Goal: Task Accomplishment & Management: Complete application form

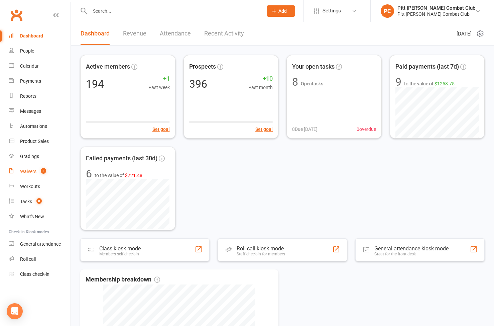
click at [31, 170] on div "Waivers" at bounding box center [28, 171] width 16 height 5
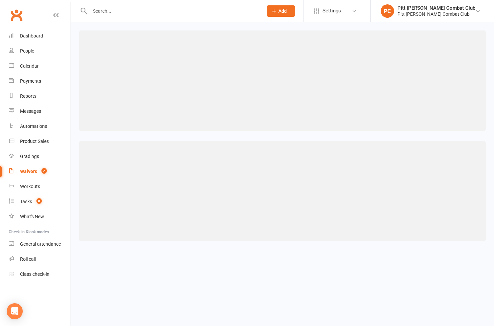
select select "50"
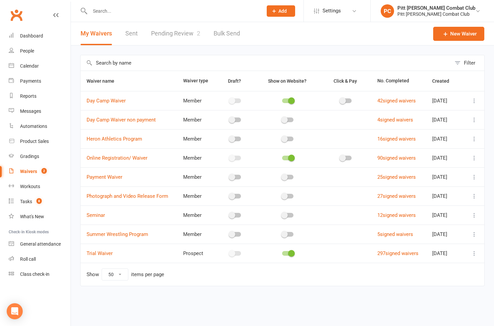
click at [171, 37] on link "Pending Review 2" at bounding box center [175, 33] width 49 height 23
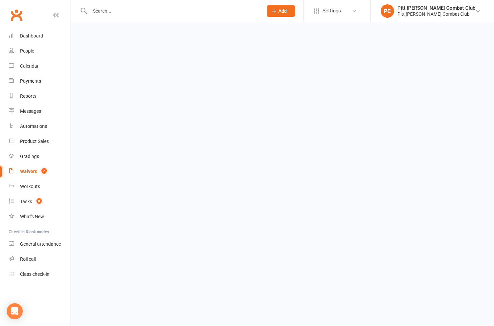
select select "25"
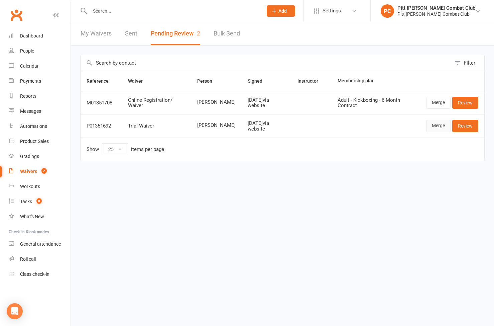
click at [446, 126] on link "Merge" at bounding box center [439, 126] width 24 height 12
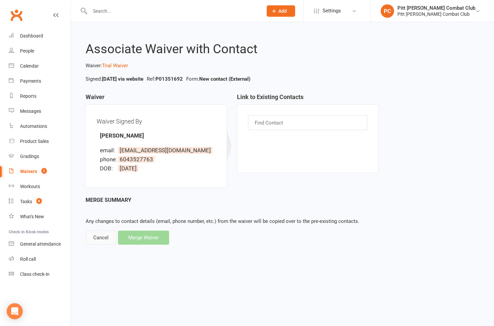
click at [105, 242] on div "Cancel" at bounding box center [101, 237] width 31 height 14
select select "25"
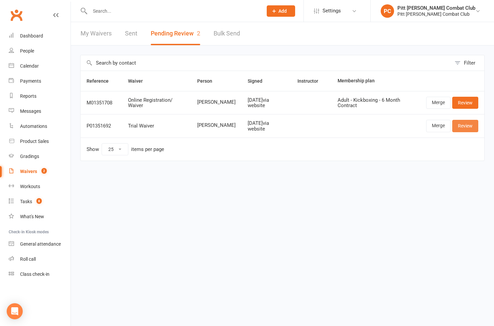
click at [464, 128] on link "Review" at bounding box center [466, 126] width 26 height 12
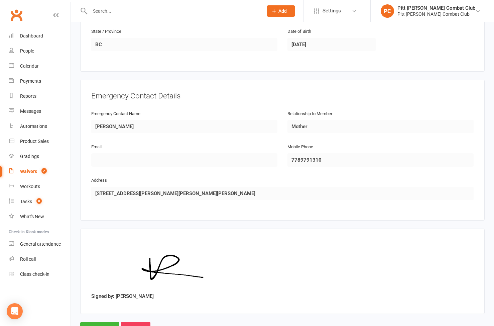
scroll to position [285, 0]
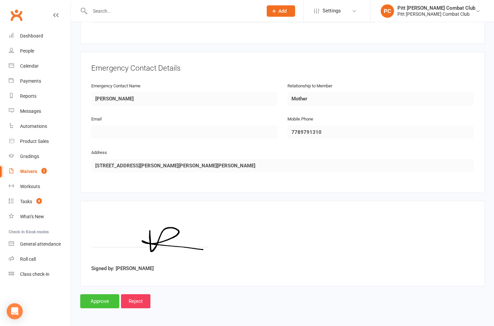
click at [99, 303] on input "Approve" at bounding box center [99, 301] width 39 height 14
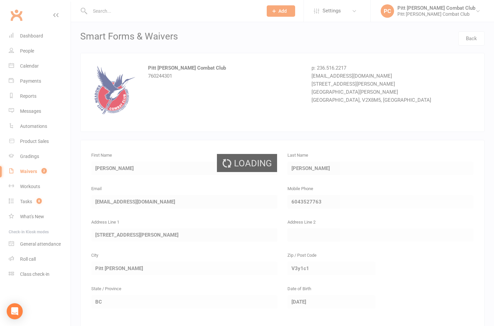
select select "25"
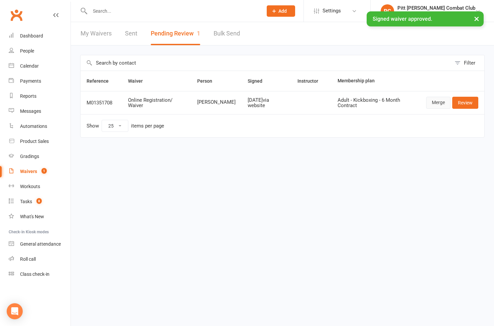
click at [440, 100] on link "Merge" at bounding box center [439, 103] width 24 height 12
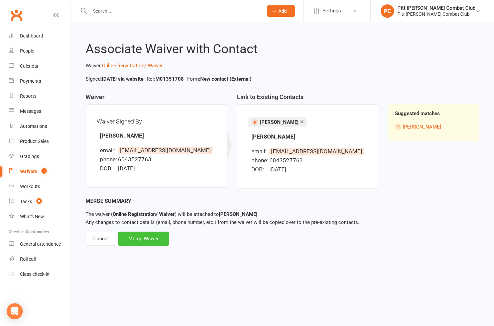
click at [143, 241] on div "Merge Waiver" at bounding box center [143, 238] width 51 height 14
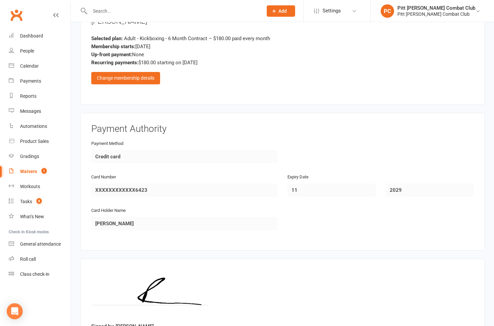
scroll to position [554, 0]
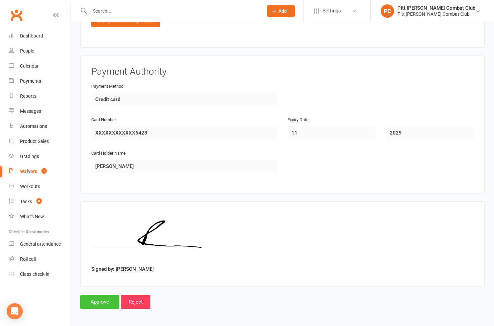
click at [104, 297] on input "Approve" at bounding box center [99, 302] width 39 height 14
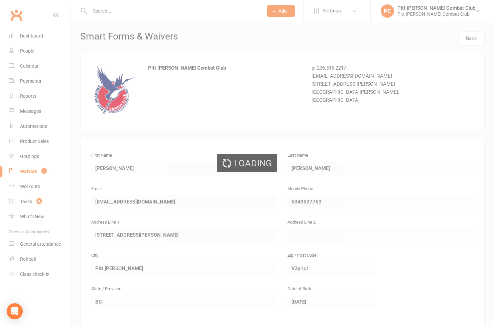
select select "25"
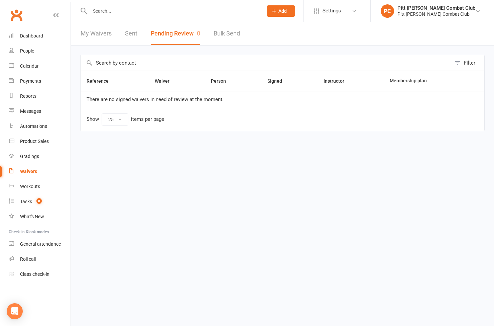
click at [137, 10] on input "text" at bounding box center [173, 10] width 170 height 9
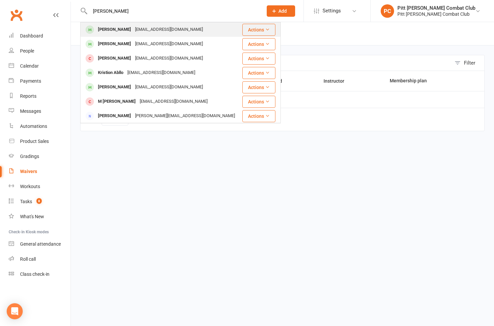
type input "[PERSON_NAME]"
click at [140, 26] on div "[EMAIL_ADDRESS][DOMAIN_NAME]" at bounding box center [169, 30] width 72 height 10
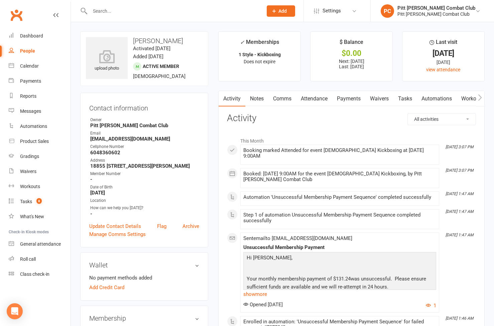
click at [353, 100] on link "Payments" at bounding box center [349, 98] width 33 height 15
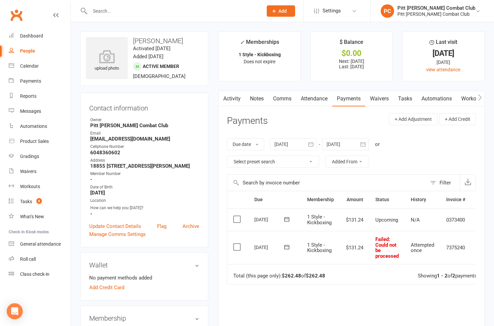
click at [235, 247] on label at bounding box center [237, 247] width 9 height 7
click at [235, 244] on input "checkbox" at bounding box center [235, 244] width 4 height 0
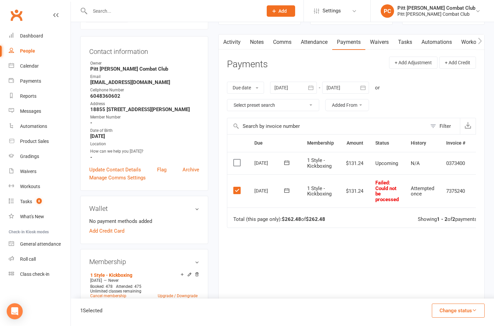
scroll to position [83, 0]
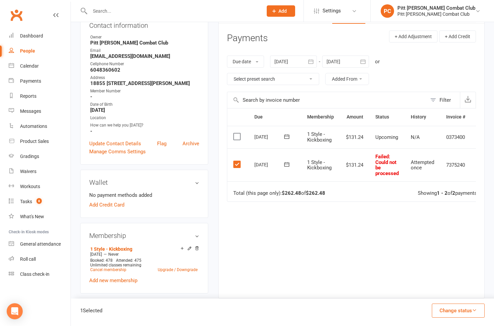
click at [448, 305] on button "Change status" at bounding box center [458, 310] width 53 height 14
click at [441, 263] on link "Paid (POS)" at bounding box center [451, 265] width 66 height 13
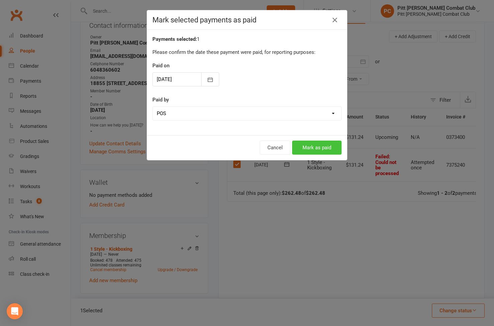
click at [320, 144] on button "Mark as paid" at bounding box center [317, 147] width 50 height 14
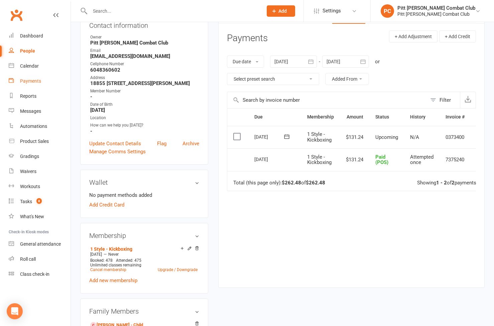
click at [31, 80] on div "Payments" at bounding box center [30, 80] width 21 height 5
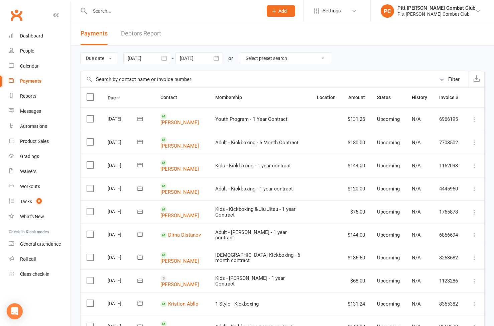
click at [131, 37] on link "Debtors Report" at bounding box center [141, 33] width 40 height 23
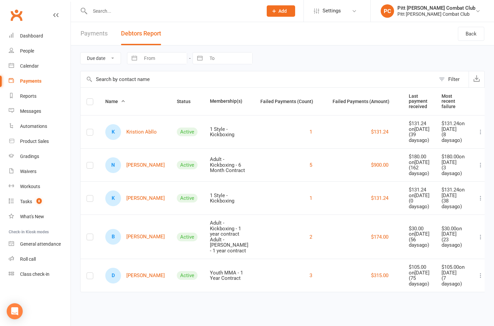
scroll to position [2, 0]
click at [106, 8] on input "text" at bounding box center [173, 10] width 170 height 9
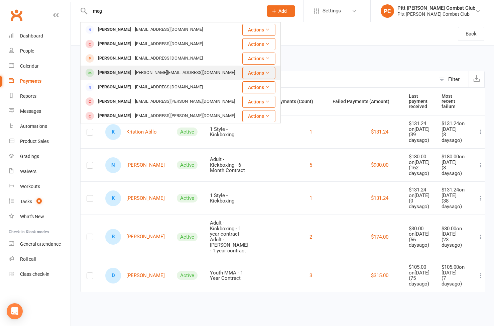
type input "meg"
click at [114, 69] on div "[PERSON_NAME]" at bounding box center [114, 73] width 37 height 10
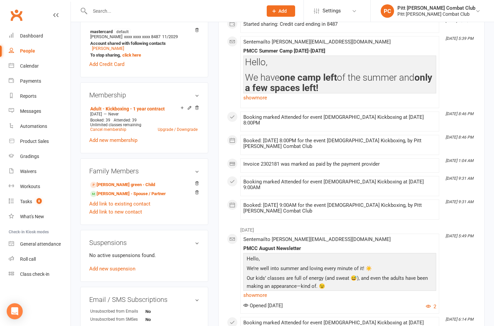
scroll to position [239, 0]
click at [111, 265] on link "Add new suspension" at bounding box center [112, 268] width 46 height 6
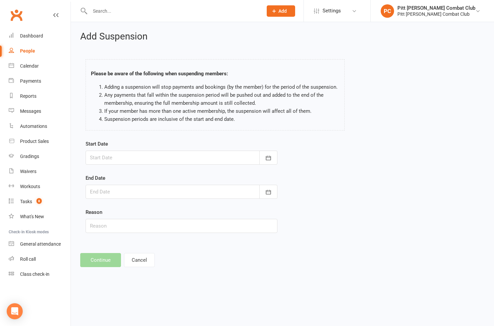
click at [145, 154] on div at bounding box center [182, 158] width 192 height 14
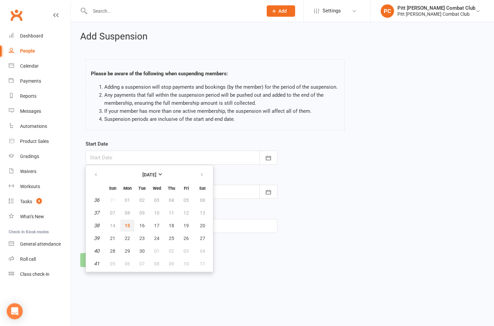
click at [130, 224] on button "15" at bounding box center [127, 225] width 14 height 12
type input "[DATE]"
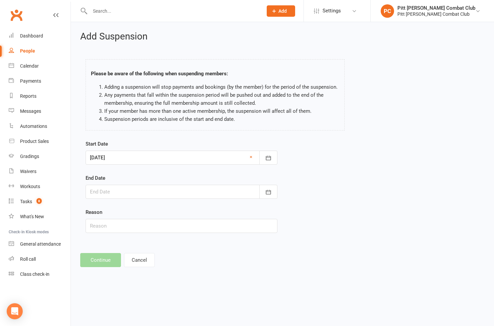
click at [134, 191] on div at bounding box center [182, 192] width 192 height 14
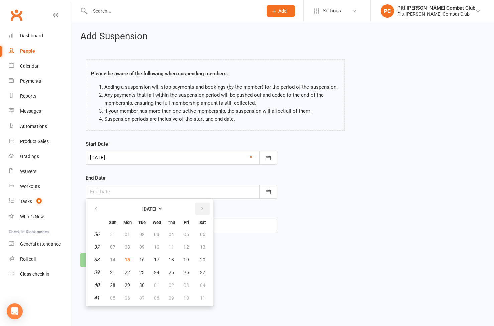
click at [200, 209] on icon "button" at bounding box center [202, 208] width 5 height 5
click at [160, 258] on button "15" at bounding box center [157, 260] width 14 height 12
type input "[DATE]"
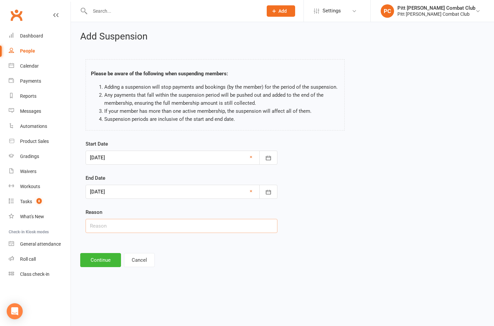
click at [115, 227] on input "text" at bounding box center [182, 226] width 192 height 14
type input "injury - not from here"
click at [107, 260] on button "Continue" at bounding box center [100, 260] width 41 height 14
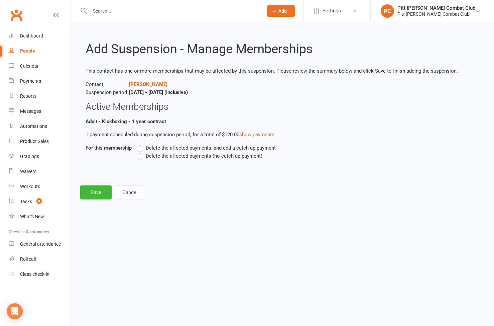
click at [141, 155] on label "Delete the affected payments (no catch-up payment)" at bounding box center [200, 156] width 126 height 8
click at [141, 152] on input "Delete the affected payments (no catch-up payment)" at bounding box center [139, 152] width 4 height 0
click at [103, 193] on button "Save" at bounding box center [95, 192] width 31 height 14
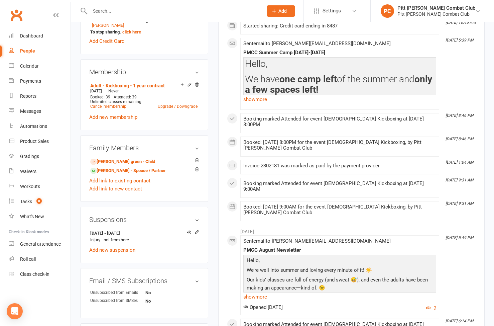
scroll to position [267, 0]
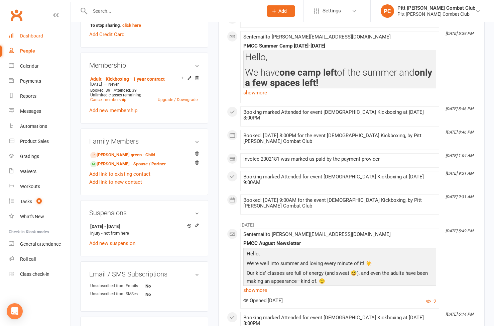
click at [39, 34] on div "Dashboard" at bounding box center [31, 35] width 23 height 5
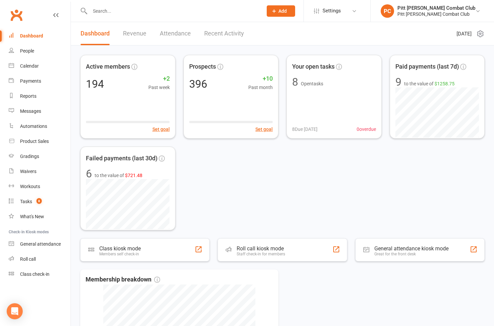
click at [97, 13] on input "text" at bounding box center [173, 10] width 170 height 9
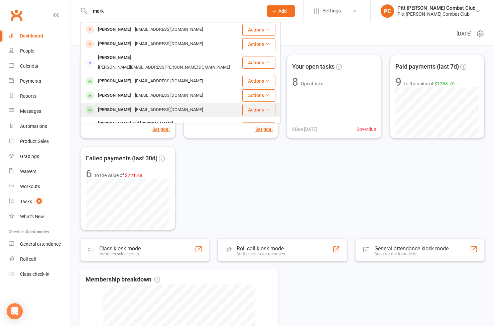
type input "mark"
click at [120, 105] on div "[PERSON_NAME]" at bounding box center [114, 110] width 37 height 10
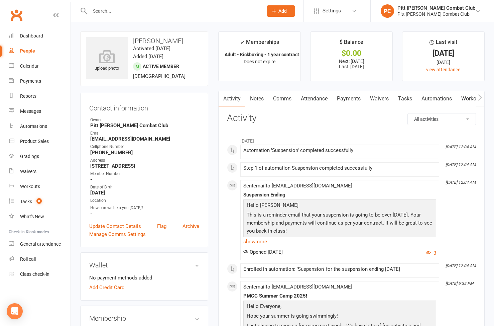
click at [349, 97] on link "Payments" at bounding box center [349, 98] width 33 height 15
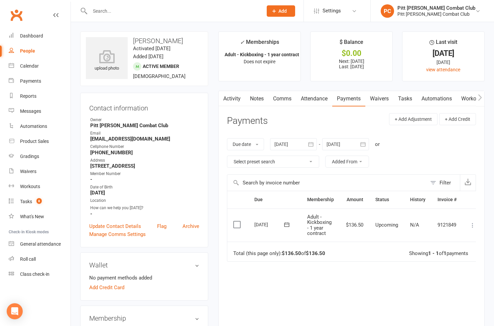
click at [240, 223] on label at bounding box center [237, 224] width 9 height 7
click at [238, 221] on input "checkbox" at bounding box center [235, 221] width 4 height 0
click at [453, 307] on button "Change status" at bounding box center [458, 310] width 53 height 14
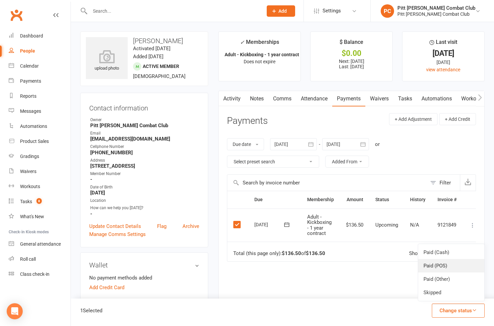
click at [441, 266] on link "Paid (POS)" at bounding box center [451, 265] width 66 height 13
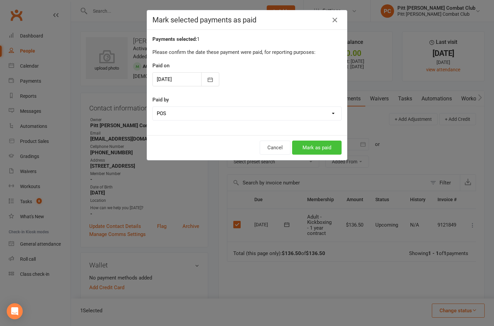
click at [321, 146] on button "Mark as paid" at bounding box center [317, 147] width 50 height 14
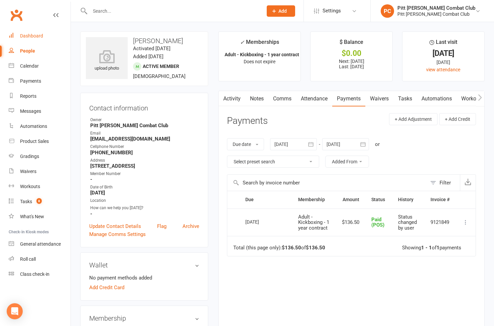
click at [36, 35] on div "Dashboard" at bounding box center [31, 35] width 23 height 5
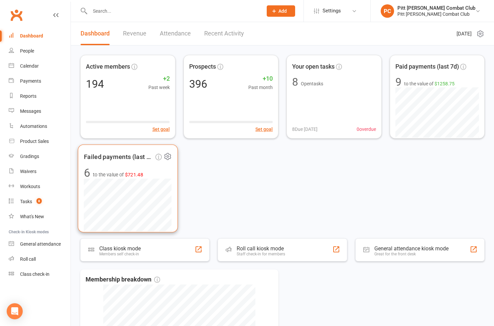
click at [131, 158] on span "Failed payments (last 30d)" at bounding box center [119, 157] width 71 height 10
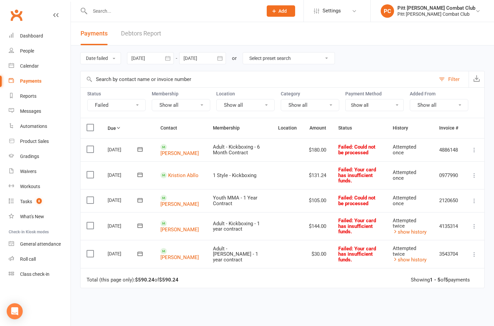
scroll to position [23, 0]
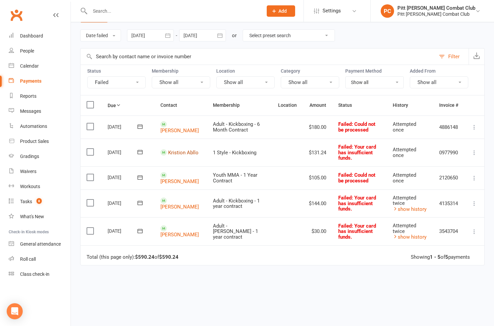
click at [168, 155] on link "Kristion Abllo" at bounding box center [183, 153] width 30 height 6
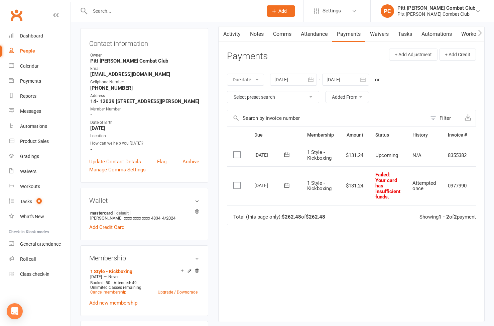
scroll to position [68, 0]
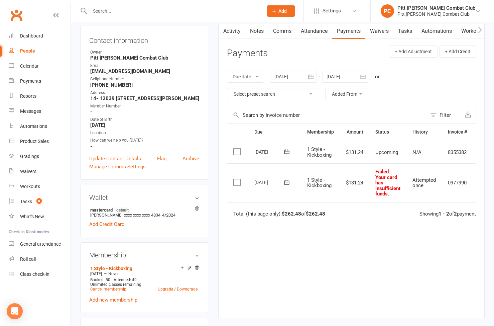
click at [310, 74] on icon "button" at bounding box center [311, 76] width 7 height 7
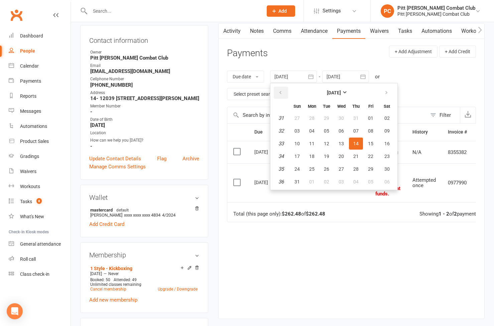
click at [286, 93] on button "button" at bounding box center [281, 93] width 14 height 12
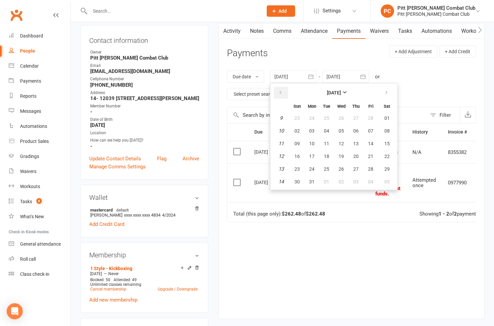
click at [286, 93] on button "button" at bounding box center [281, 93] width 14 height 12
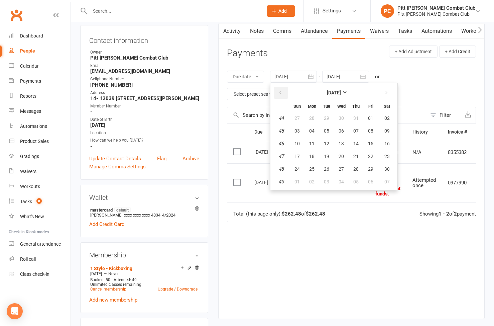
click at [286, 93] on button "button" at bounding box center [281, 93] width 14 height 12
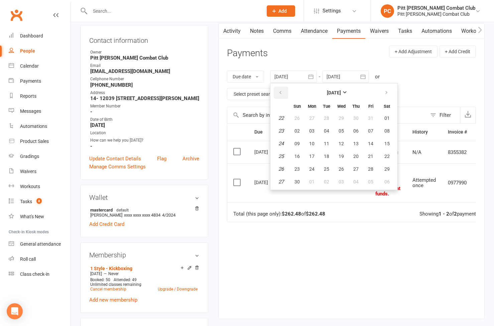
click at [286, 93] on button "button" at bounding box center [281, 93] width 14 height 12
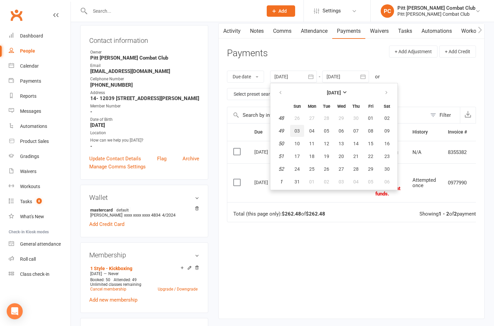
click at [300, 126] on button "03" at bounding box center [297, 131] width 14 height 12
type input "[DATE]"
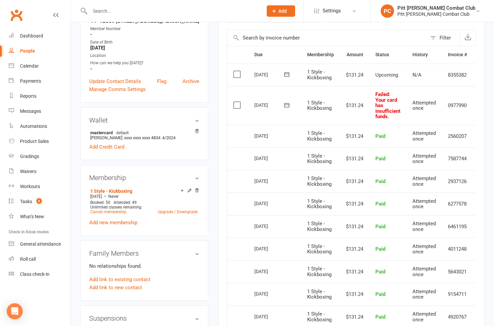
scroll to position [146, 0]
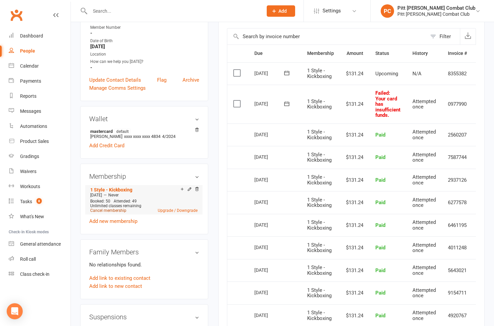
click at [123, 209] on link "Cancel membership" at bounding box center [108, 210] width 36 height 5
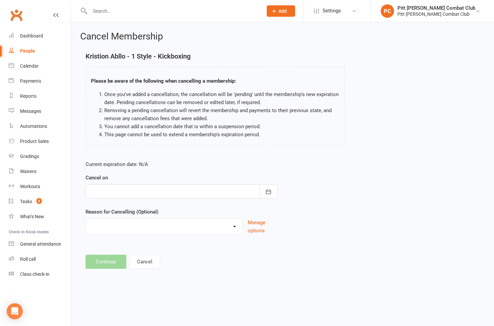
click at [190, 190] on div at bounding box center [182, 191] width 192 height 14
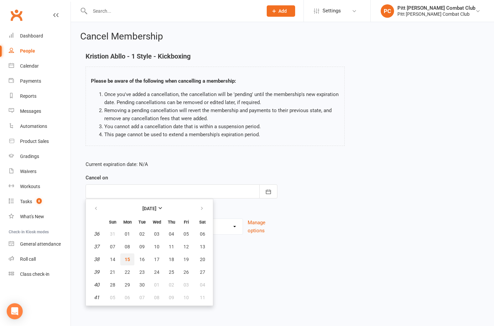
click at [129, 257] on span "15" at bounding box center [127, 259] width 5 height 5
type input "[DATE]"
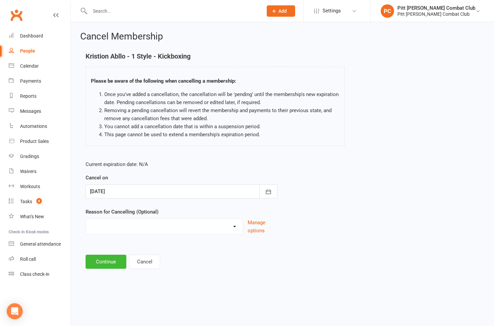
click at [143, 230] on select "Holiday Injury Other reason" at bounding box center [164, 225] width 157 height 13
select select "2"
click at [86, 219] on select "Holiday Injury Other reason" at bounding box center [164, 225] width 157 height 13
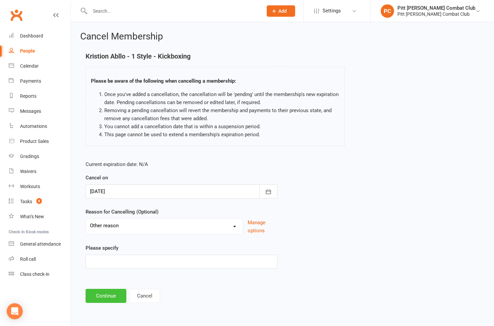
click at [110, 295] on button "Continue" at bounding box center [106, 296] width 41 height 14
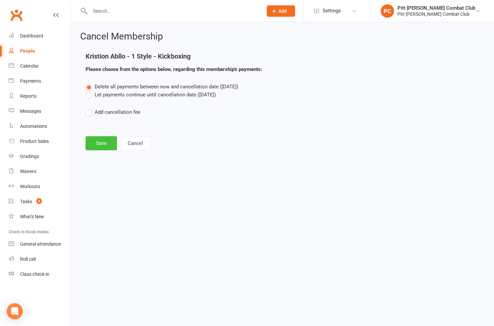
click at [98, 144] on button "Save" at bounding box center [101, 143] width 31 height 14
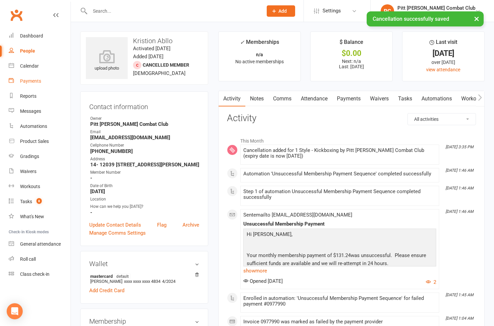
click at [37, 77] on link "Payments" at bounding box center [40, 81] width 62 height 15
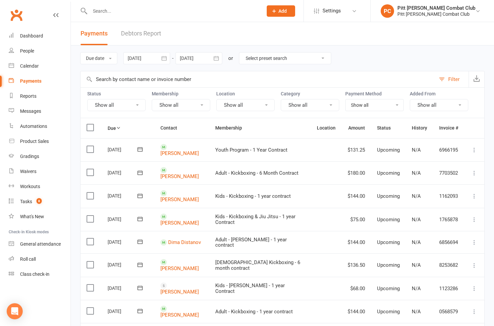
click at [132, 34] on link "Debtors Report" at bounding box center [141, 33] width 40 height 23
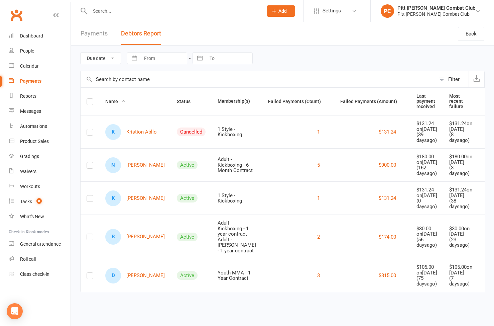
scroll to position [2, 0]
click at [138, 206] on link "K [PERSON_NAME]" at bounding box center [135, 198] width 60 height 16
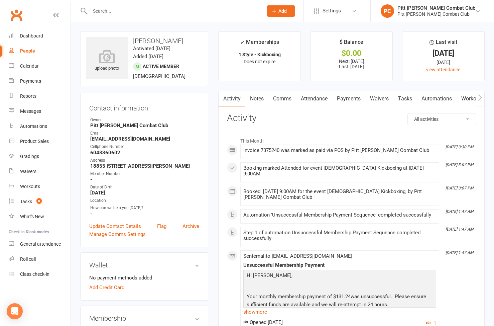
click at [353, 100] on link "Payments" at bounding box center [349, 98] width 33 height 15
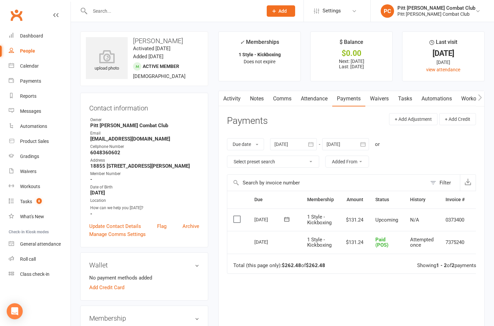
click at [305, 147] on div at bounding box center [293, 144] width 47 height 12
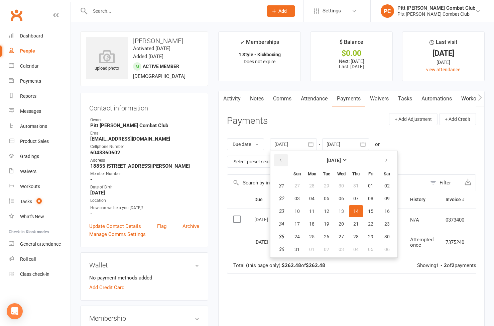
click at [286, 158] on button "button" at bounding box center [281, 160] width 14 height 12
click at [299, 187] on span "01" at bounding box center [297, 185] width 5 height 5
type input "[DATE]"
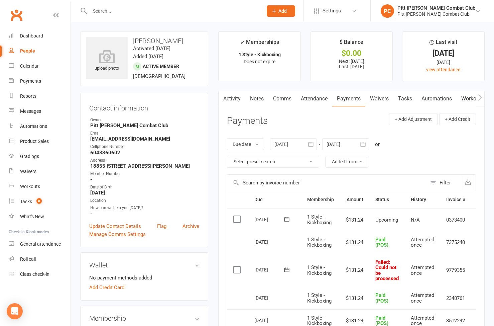
click at [238, 265] on td "Select this" at bounding box center [237, 270] width 21 height 33
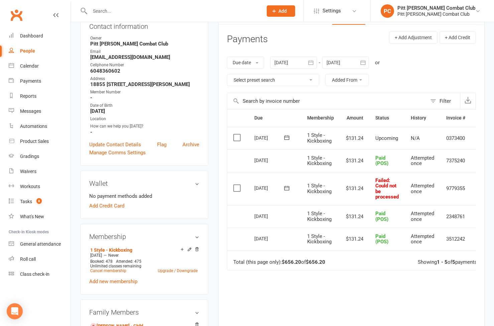
scroll to position [81, 0]
click at [238, 189] on label at bounding box center [237, 188] width 9 height 7
click at [238, 185] on input "checkbox" at bounding box center [235, 185] width 4 height 0
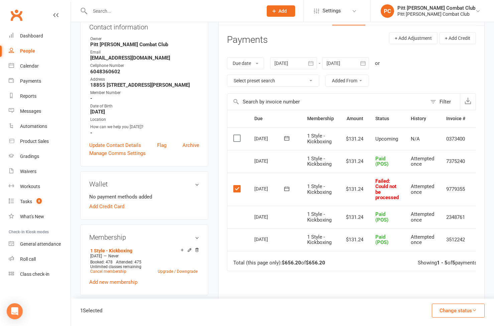
click at [437, 307] on button "Change status" at bounding box center [458, 310] width 53 height 14
click at [437, 269] on link "Paid (POS)" at bounding box center [451, 265] width 66 height 13
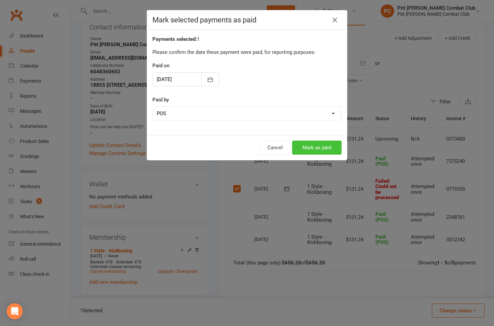
click at [321, 151] on button "Mark as paid" at bounding box center [317, 147] width 50 height 14
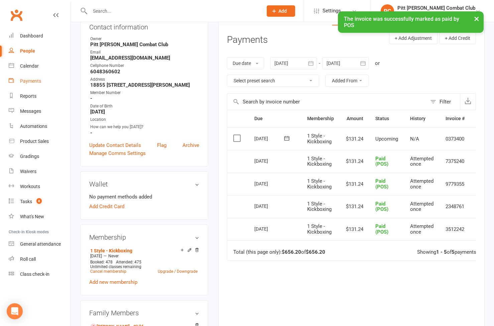
click at [30, 80] on div "Payments" at bounding box center [30, 80] width 21 height 5
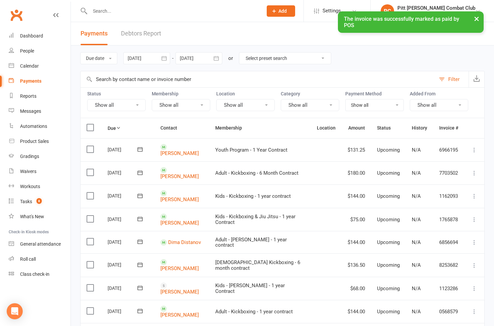
click at [146, 35] on link "Debtors Report" at bounding box center [141, 33] width 40 height 23
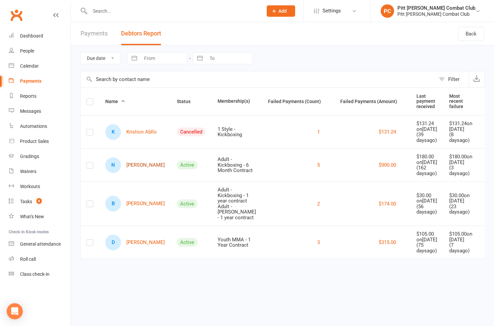
click at [140, 169] on link "N [PERSON_NAME]" at bounding box center [135, 165] width 60 height 16
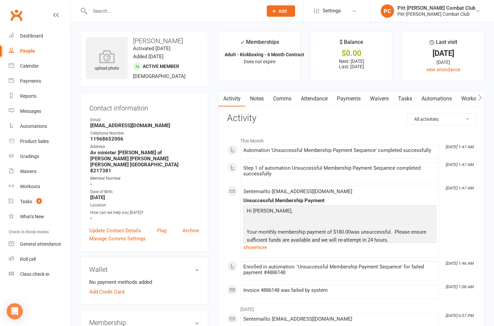
click at [359, 98] on link "Payments" at bounding box center [349, 98] width 33 height 15
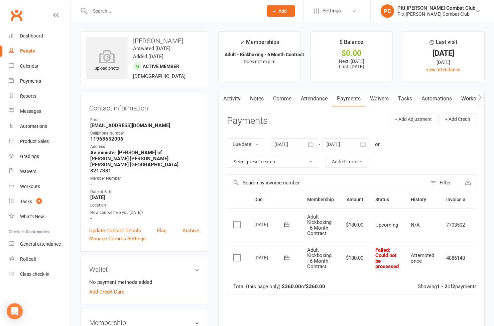
click at [312, 99] on link "Attendance" at bounding box center [314, 98] width 36 height 15
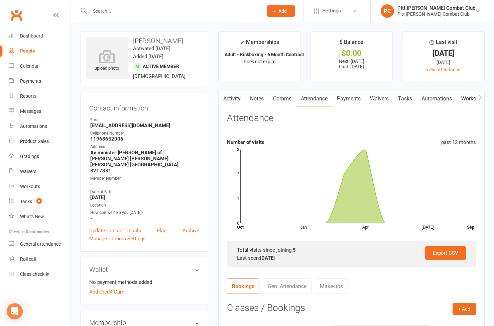
click at [343, 98] on link "Payments" at bounding box center [349, 98] width 33 height 15
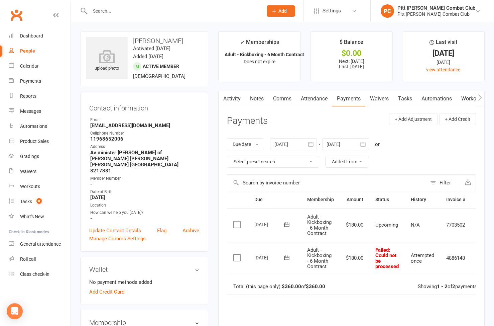
click at [285, 144] on div at bounding box center [293, 144] width 47 height 12
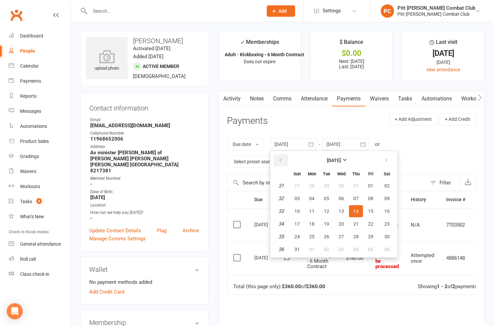
click at [281, 159] on icon "button" at bounding box center [280, 160] width 5 height 5
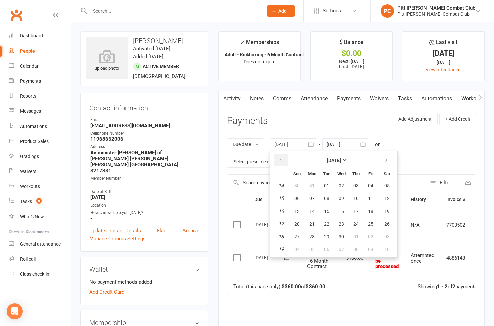
click at [281, 159] on icon "button" at bounding box center [280, 160] width 5 height 5
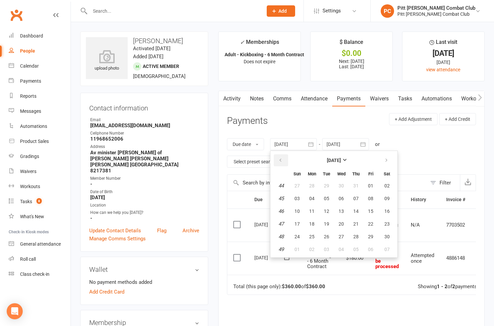
click at [281, 159] on icon "button" at bounding box center [280, 160] width 5 height 5
click at [296, 180] on button "01" at bounding box center [297, 186] width 14 height 12
type input "[DATE]"
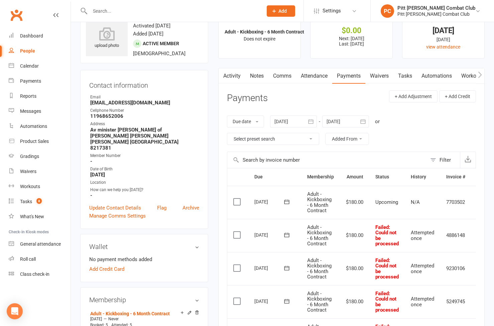
scroll to position [23, 0]
click at [41, 79] on link "Payments" at bounding box center [40, 81] width 62 height 15
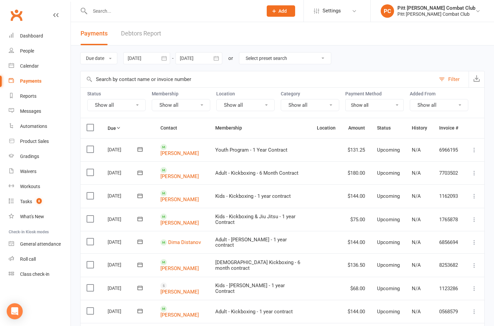
click at [136, 35] on link "Debtors Report" at bounding box center [141, 33] width 40 height 23
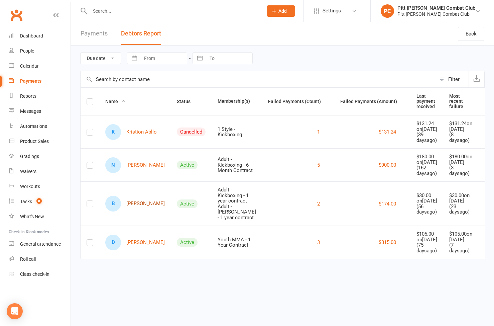
click at [132, 210] on link "B Bri Milli" at bounding box center [135, 204] width 60 height 16
click at [30, 199] on div "Tasks" at bounding box center [26, 201] width 12 height 5
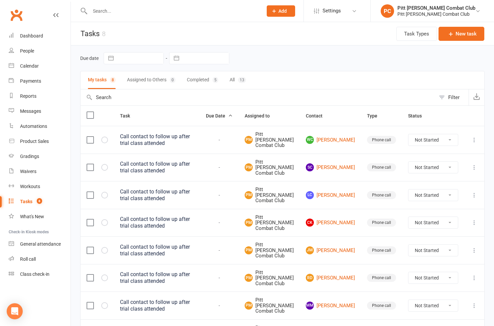
click at [91, 115] on label at bounding box center [90, 115] width 7 height 7
click at [91, 112] on input "checkbox" at bounding box center [90, 112] width 7 height 0
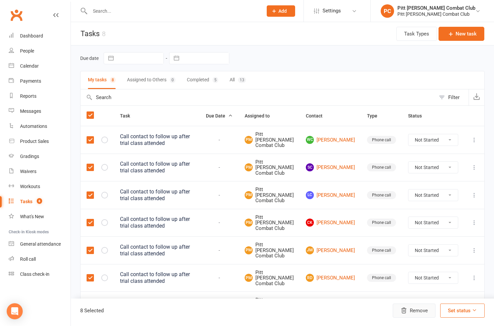
click at [412, 312] on button "Remove" at bounding box center [414, 310] width 43 height 14
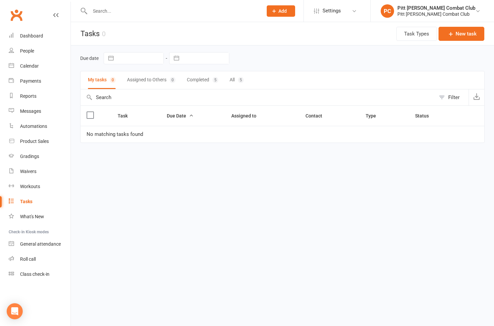
click at [106, 13] on input "text" at bounding box center [173, 10] width 170 height 9
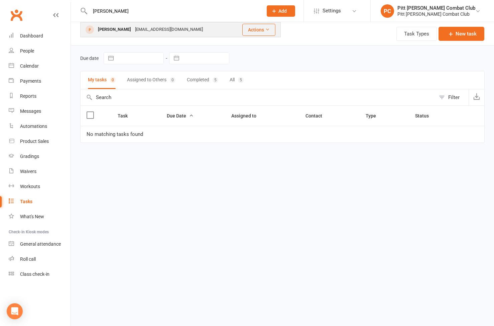
type input "[PERSON_NAME]"
click at [105, 31] on div "[PERSON_NAME]" at bounding box center [114, 30] width 37 height 10
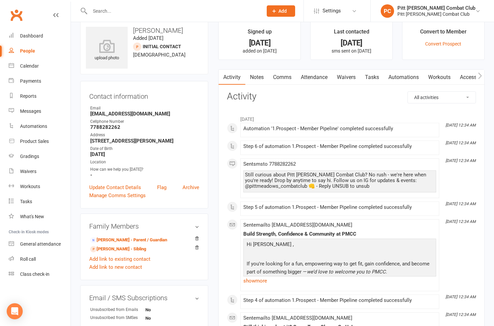
scroll to position [11, 0]
click at [285, 78] on link "Comms" at bounding box center [283, 76] width 28 height 15
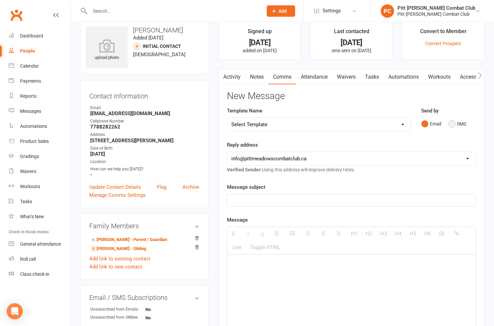
click at [451, 123] on button "SMS" at bounding box center [458, 123] width 18 height 13
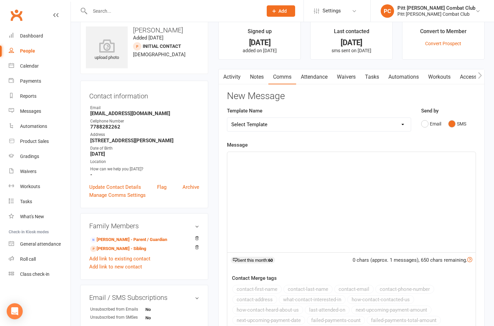
click at [333, 180] on div at bounding box center [351, 202] width 249 height 100
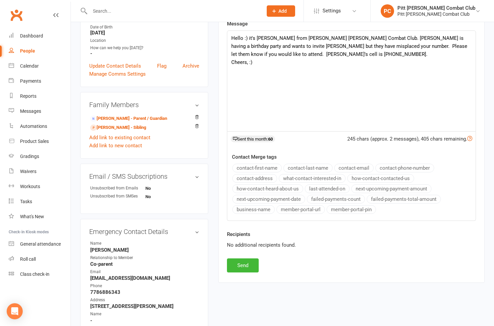
scroll to position [145, 0]
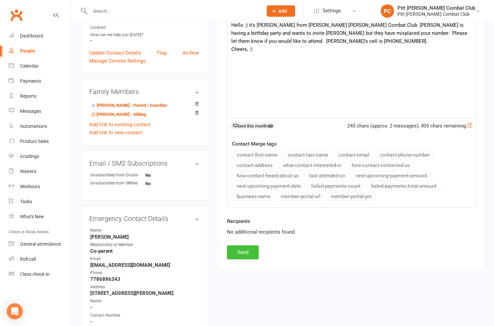
click at [244, 253] on button "Send" at bounding box center [243, 252] width 32 height 14
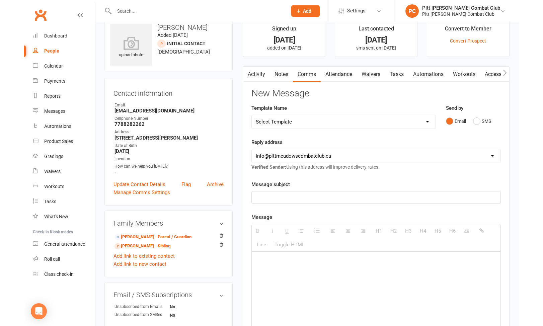
scroll to position [10, 0]
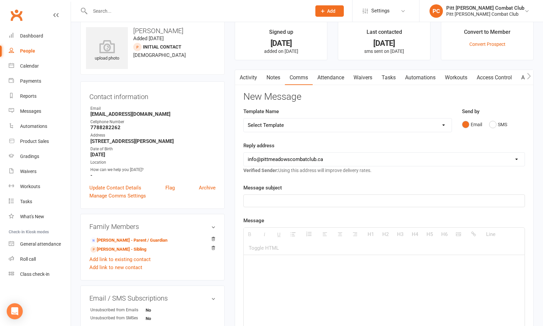
click at [34, 49] on link "People" at bounding box center [40, 50] width 62 height 15
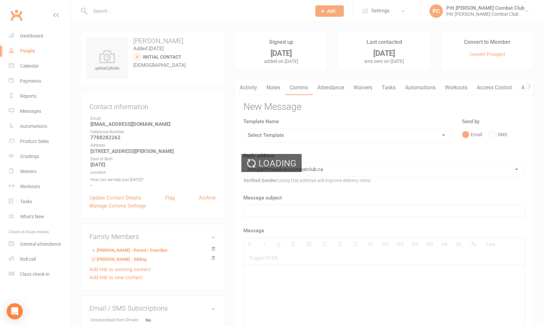
select select "100"
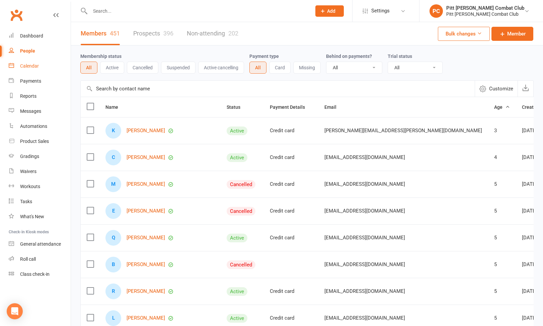
click at [32, 70] on link "Calendar" at bounding box center [40, 66] width 62 height 15
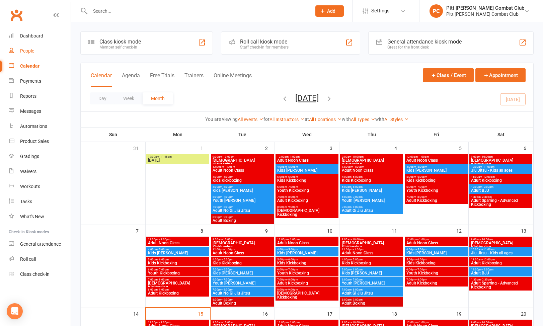
click at [32, 51] on div "People" at bounding box center [27, 50] width 14 height 5
select select "100"
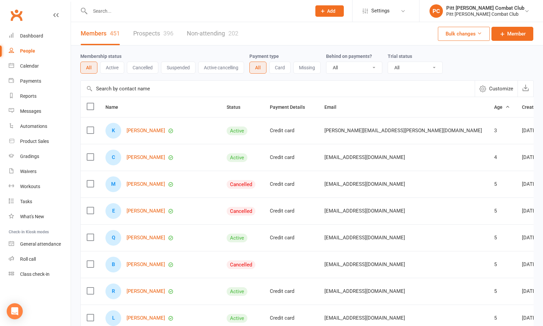
click at [176, 16] on div at bounding box center [193, 11] width 226 height 22
click at [117, 12] on input "text" at bounding box center [197, 10] width 218 height 9
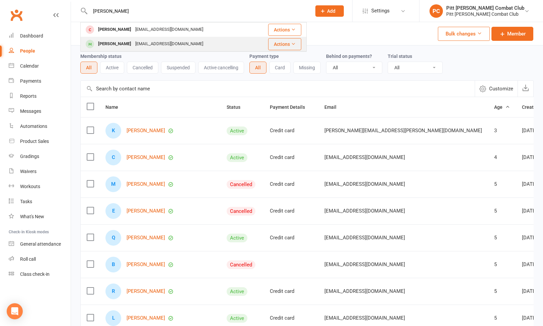
type input "[PERSON_NAME]"
click at [119, 41] on div "[PERSON_NAME]" at bounding box center [114, 44] width 37 height 10
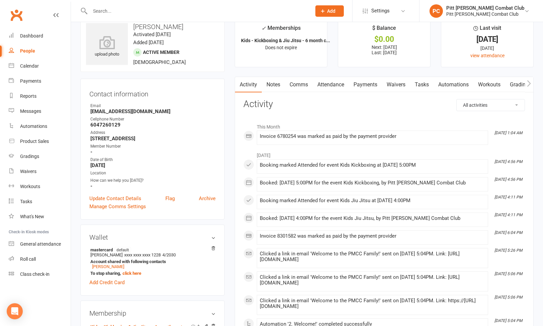
scroll to position [13, 0]
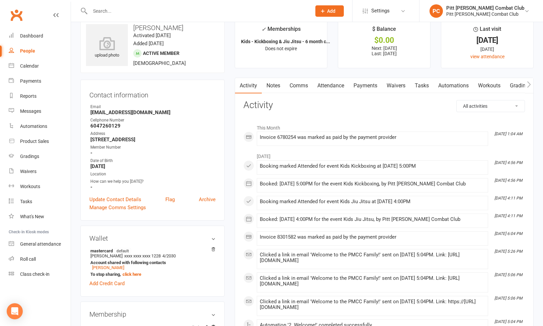
click at [365, 83] on link "Payments" at bounding box center [365, 85] width 33 height 15
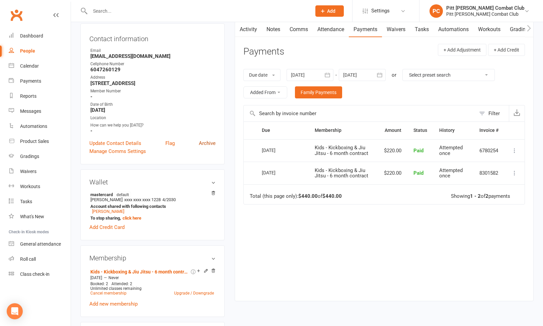
scroll to position [86, 0]
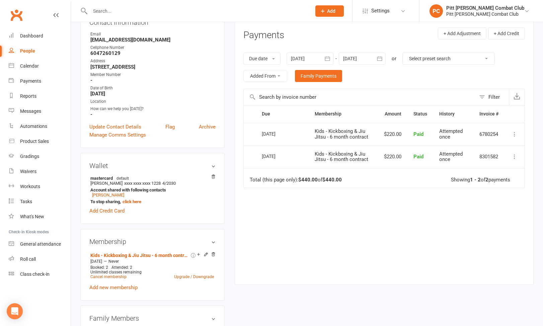
click at [293, 132] on div "[DATE]" at bounding box center [282, 133] width 41 height 10
click at [278, 137] on div "[DATE]" at bounding box center [277, 133] width 31 height 10
click at [259, 136] on td "[DATE]" at bounding box center [282, 134] width 53 height 23
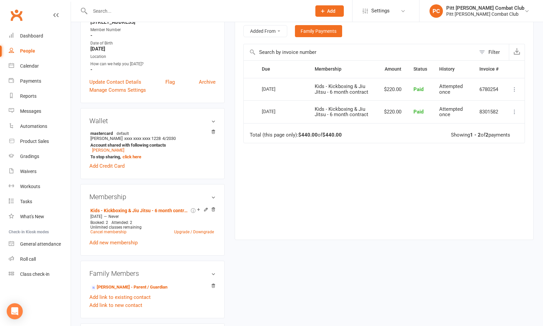
scroll to position [137, 0]
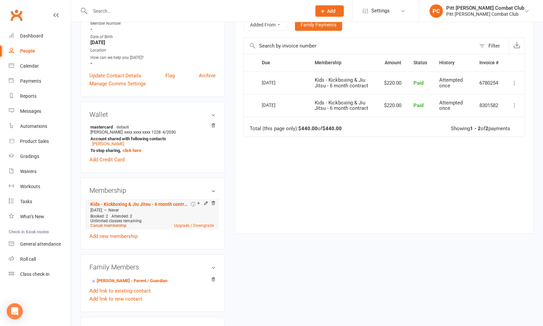
click at [117, 224] on link "Cancel membership" at bounding box center [108, 225] width 36 height 5
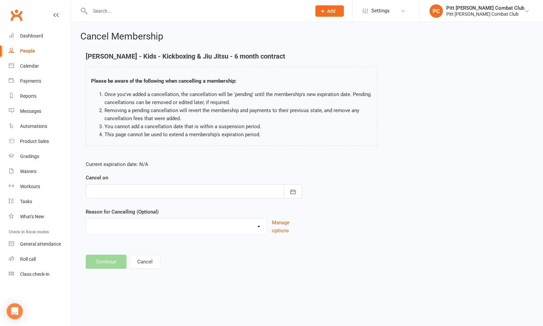
click at [121, 193] on div at bounding box center [194, 191] width 216 height 14
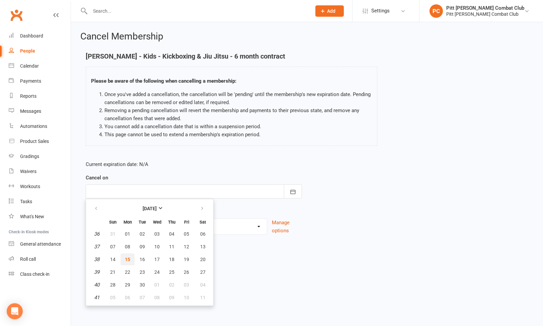
click at [125, 259] on span "15" at bounding box center [127, 259] width 5 height 5
type input "[DATE]"
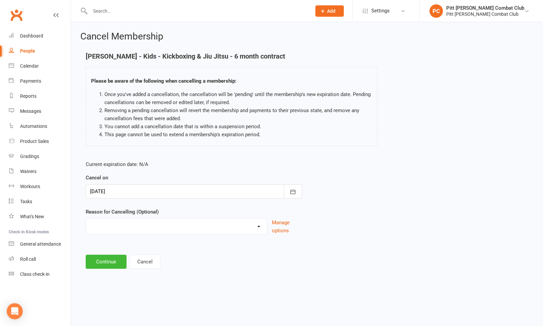
click at [115, 227] on select "Holiday Injury Other reason" at bounding box center [176, 225] width 181 height 13
select select "2"
click at [86, 219] on select "Holiday Injury Other reason" at bounding box center [176, 225] width 181 height 13
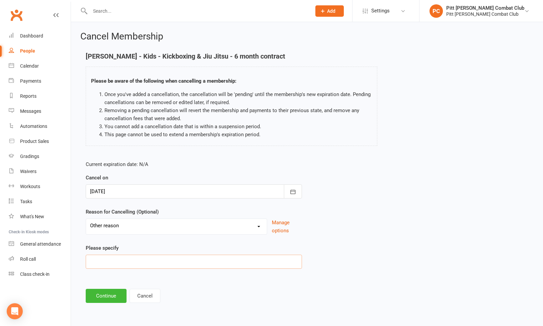
click at [113, 259] on input at bounding box center [194, 262] width 216 height 14
type input "one month cancelation"
click at [97, 297] on button "Continue" at bounding box center [106, 296] width 41 height 14
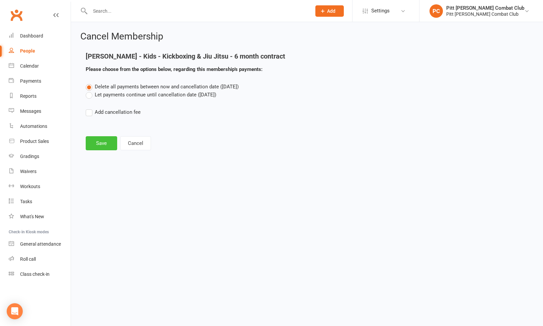
click at [93, 142] on button "Save" at bounding box center [101, 143] width 31 height 14
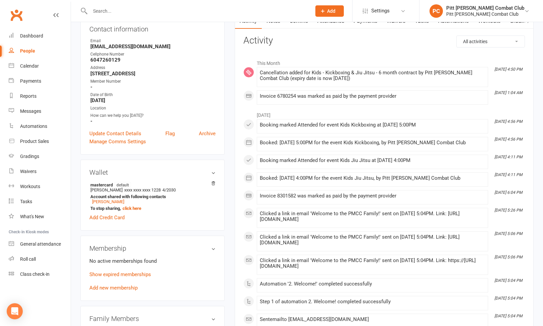
scroll to position [73, 0]
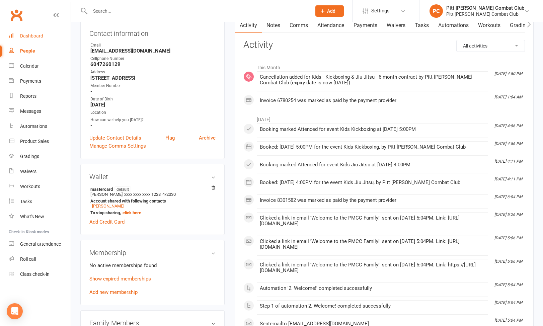
click at [43, 32] on link "Dashboard" at bounding box center [40, 35] width 62 height 15
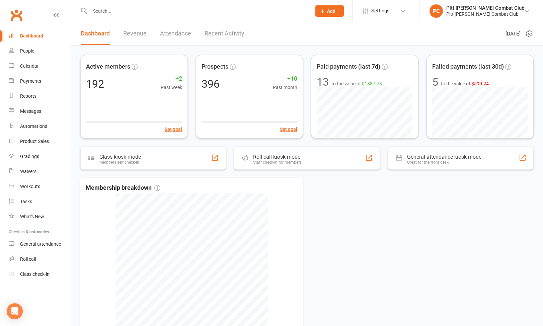
click at [155, 15] on input "text" at bounding box center [197, 10] width 218 height 9
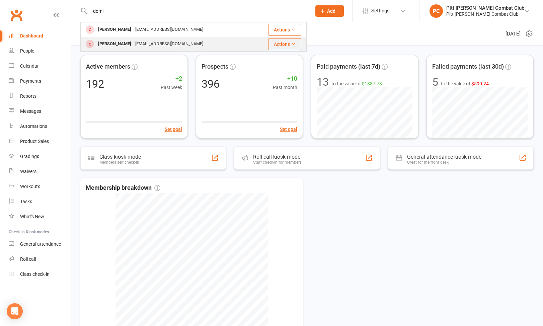
type input "domi"
click at [139, 41] on div "[EMAIL_ADDRESS][DOMAIN_NAME]" at bounding box center [169, 44] width 72 height 10
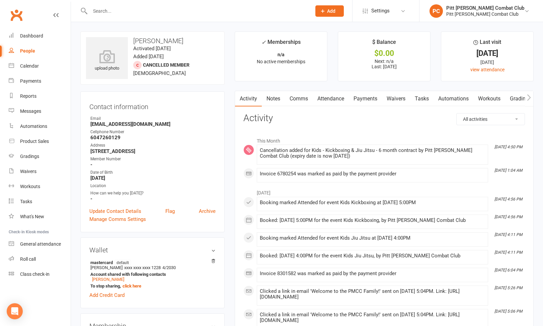
click at [354, 97] on link "Payments" at bounding box center [365, 98] width 33 height 15
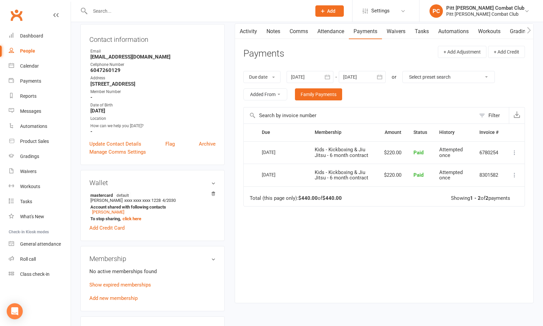
scroll to position [75, 0]
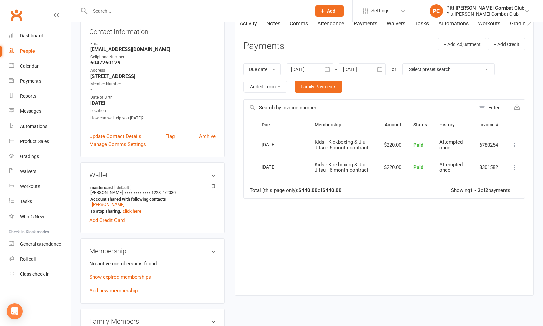
click at [268, 146] on div "[DATE]" at bounding box center [277, 144] width 31 height 10
click at [252, 146] on td "Select this" at bounding box center [250, 144] width 12 height 23
click at [494, 144] on td "Refund More Info Send message" at bounding box center [514, 144] width 20 height 23
click at [494, 144] on icon at bounding box center [514, 145] width 7 height 7
click at [478, 159] on link "Refund" at bounding box center [485, 157] width 66 height 13
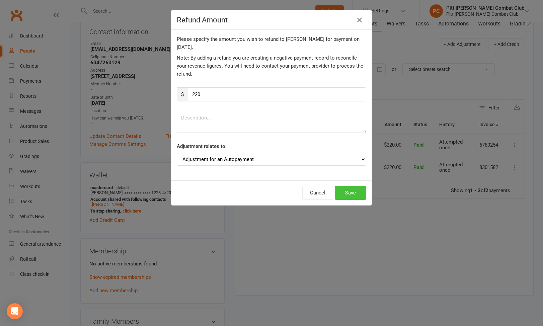
click at [362, 190] on button "Save" at bounding box center [350, 193] width 31 height 14
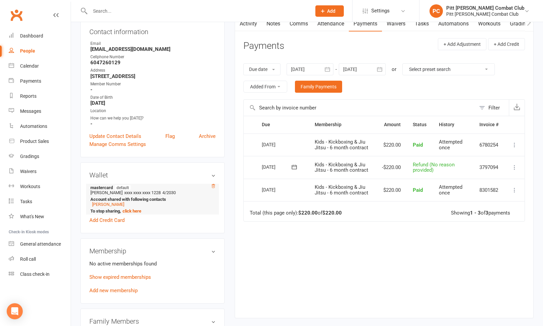
click at [214, 185] on icon at bounding box center [213, 186] width 5 height 5
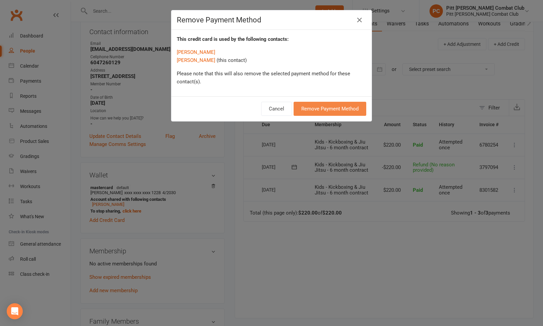
click at [318, 107] on button "Remove Payment Method" at bounding box center [329, 109] width 73 height 14
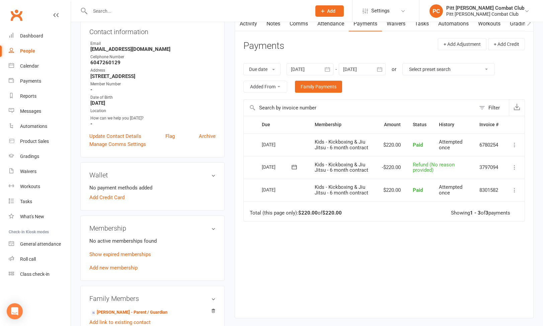
click at [127, 12] on input "text" at bounding box center [197, 10] width 218 height 9
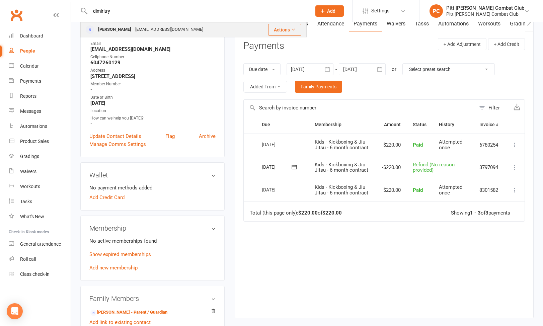
type input "dimiritry"
click at [133, 28] on div "[EMAIL_ADDRESS][DOMAIN_NAME]" at bounding box center [169, 30] width 72 height 10
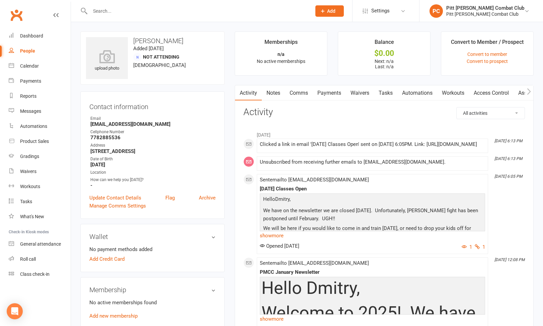
click at [344, 7] on button "Add" at bounding box center [329, 10] width 28 height 11
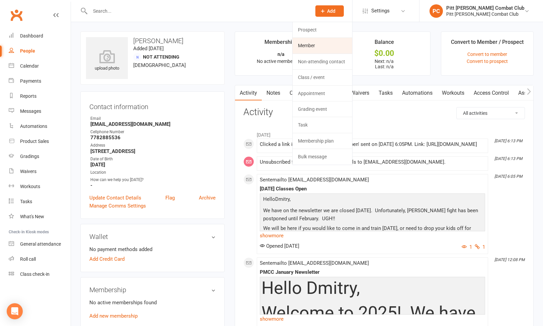
click at [335, 42] on link "Member" at bounding box center [322, 45] width 60 height 15
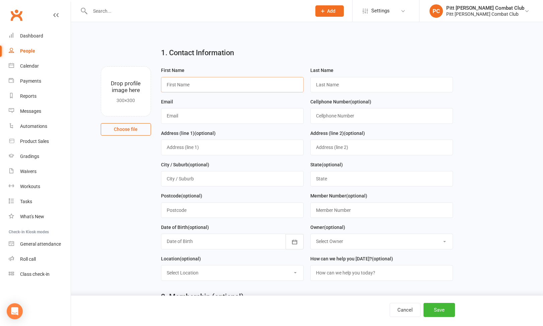
click at [206, 84] on input "text" at bounding box center [232, 84] width 143 height 15
type input "[PERSON_NAME]"
click at [322, 83] on input "text" at bounding box center [381, 84] width 143 height 15
type input "Pasechnik"
click at [256, 118] on input "text" at bounding box center [232, 115] width 143 height 15
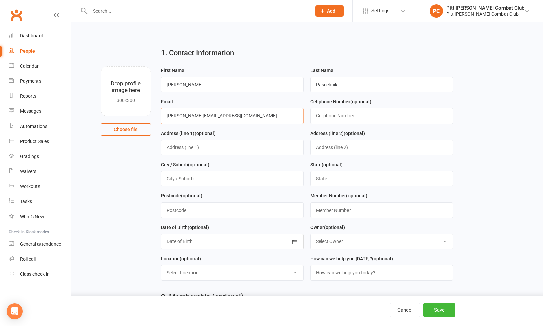
type input "[PERSON_NAME][EMAIL_ADDRESS][DOMAIN_NAME]"
click at [322, 117] on input "text" at bounding box center [381, 115] width 143 height 15
type input "7789534438"
click at [253, 148] on input "text" at bounding box center [232, 146] width 143 height 15
type input "[STREET_ADDRESS]"
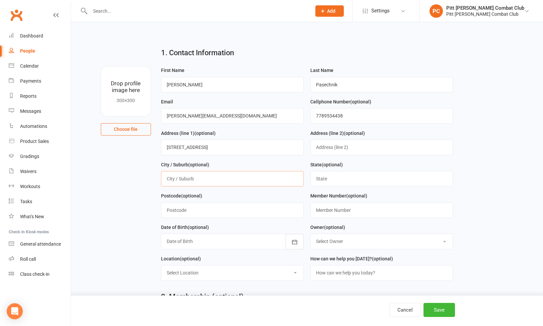
click at [231, 179] on input "text" at bounding box center [232, 178] width 143 height 15
type input "[GEOGRAPHIC_DATA]"
click at [217, 215] on input "text" at bounding box center [232, 209] width 143 height 15
type input "V2X5B5"
drag, startPoint x: 189, startPoint y: 87, endPoint x: 156, endPoint y: 83, distance: 33.0
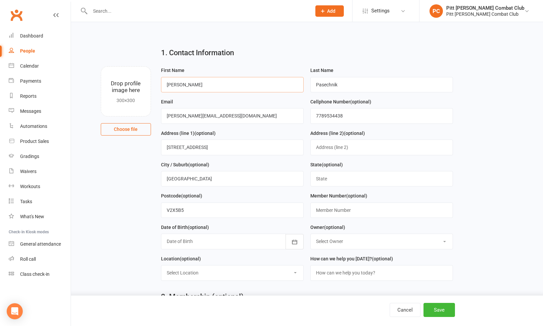
click at [156, 83] on div "First Name [PERSON_NAME] Last Name [PERSON_NAME] Email [EMAIL_ADDRESS][DOMAIN_N…" at bounding box center [307, 175] width 302 height 219
type input "Dmytriy"
click at [350, 83] on input "Pasechnik" at bounding box center [381, 84] width 143 height 15
type input "P"
type input "[PERSON_NAME]"
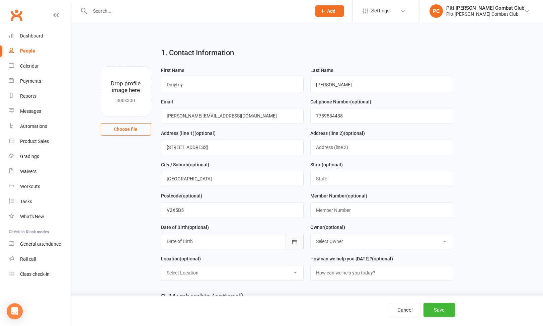
click at [297, 243] on icon "button" at bounding box center [294, 242] width 7 height 7
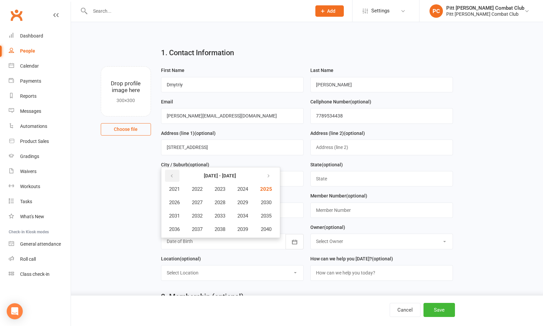
click at [170, 179] on icon "button" at bounding box center [171, 175] width 5 height 5
click at [270, 229] on span "2020" at bounding box center [265, 229] width 11 height 6
click at [180, 218] on span "July" at bounding box center [177, 216] width 9 height 6
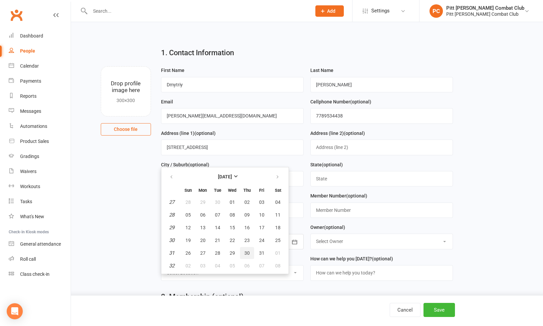
click at [250, 254] on button "30" at bounding box center [247, 253] width 14 height 12
type input "[DATE]"
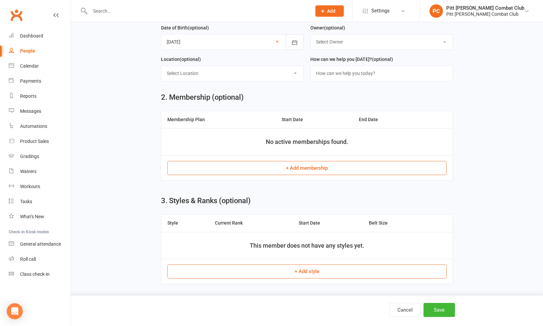
scroll to position [208, 0]
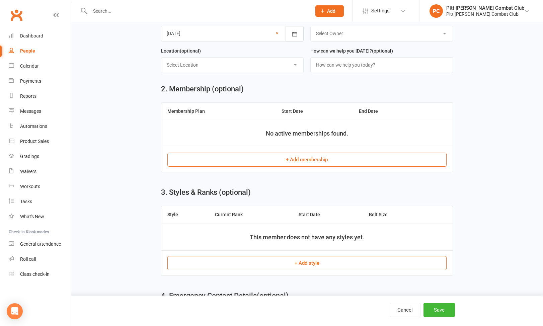
click at [278, 166] on button "+ Add membership" at bounding box center [306, 160] width 279 height 14
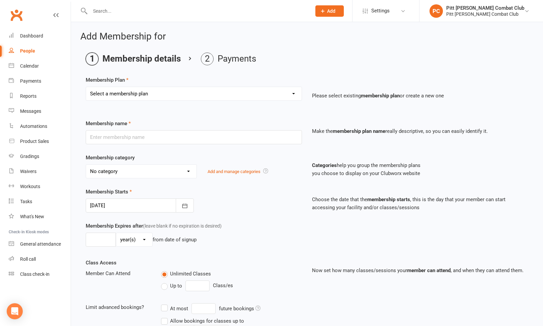
click at [229, 88] on select "Select a membership plan Create new Membership Plan 5 Punch Pass Adult - Jiu Ji…" at bounding box center [193, 93] width 215 height 13
select select "16"
click at [86, 87] on select "Select a membership plan Create new Membership Plan 5 Punch Pass Adult - Jiu Ji…" at bounding box center [193, 93] width 215 height 13
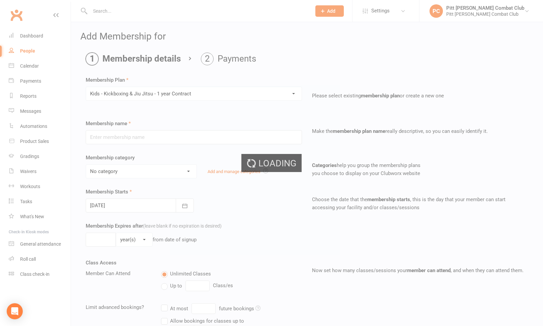
type input "Kids - Kickboxing & Jiu Jitsu - 1 year Contract"
select select "9"
type input "0"
type input "6"
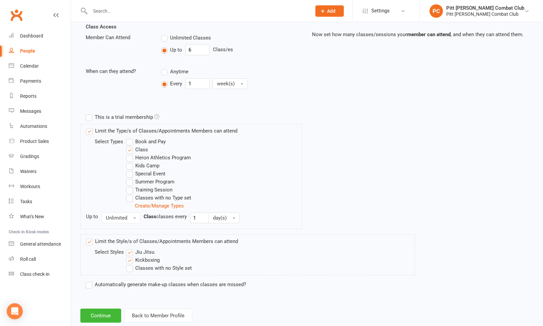
scroll to position [252, 0]
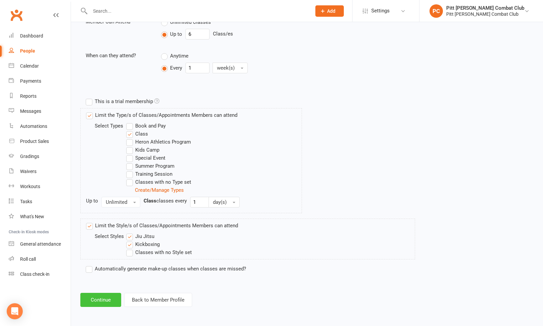
click at [108, 303] on button "Continue" at bounding box center [100, 300] width 41 height 14
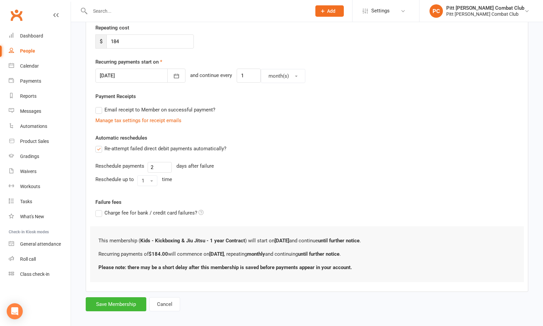
scroll to position [134, 0]
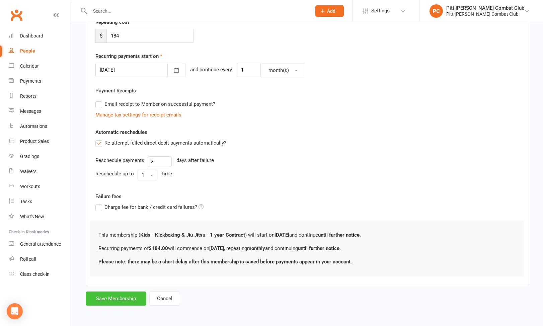
click at [130, 300] on button "Save Membership" at bounding box center [116, 298] width 61 height 14
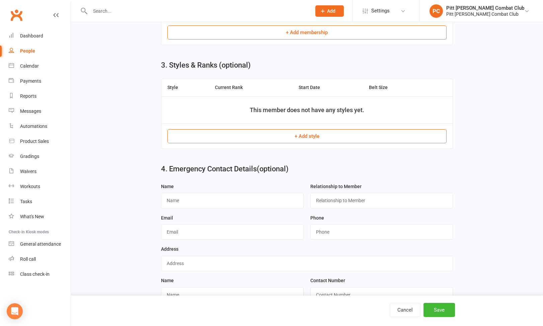
scroll to position [344, 0]
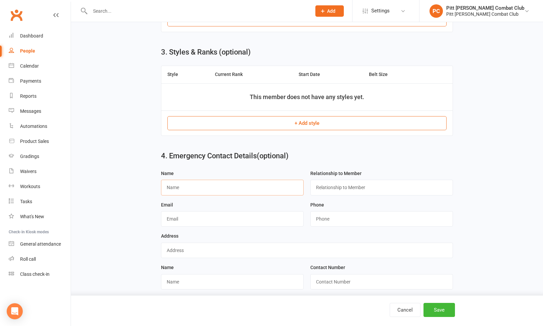
click at [215, 185] on input "text" at bounding box center [232, 187] width 143 height 15
type input "i"
type input "[PERSON_NAME]"
click at [332, 189] on input "text" at bounding box center [381, 187] width 143 height 15
type input "mother"
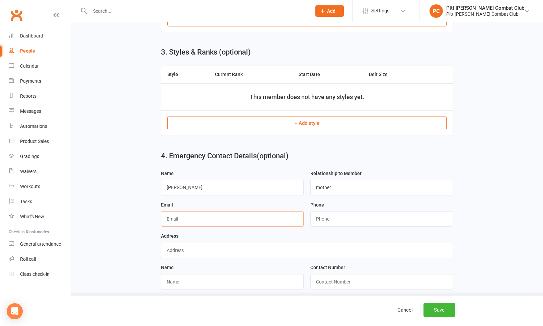
click at [267, 219] on input "text" at bounding box center [232, 218] width 143 height 15
type input "[PERSON_NAME][EMAIL_ADDRESS][DOMAIN_NAME]"
click at [335, 220] on input "string" at bounding box center [381, 218] width 143 height 15
type input "7789534438"
click at [214, 258] on input "text" at bounding box center [307, 250] width 292 height 15
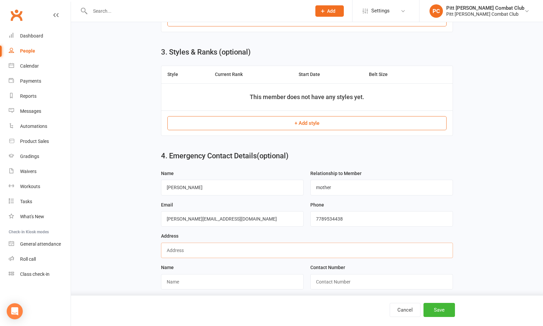
scroll to position [352, 0]
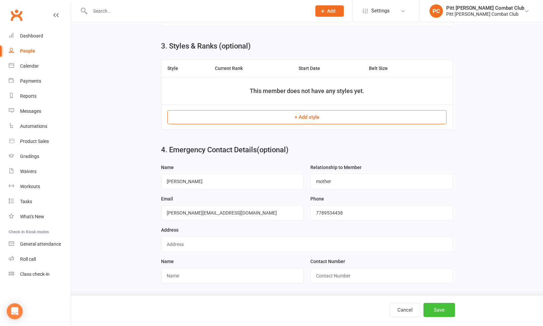
click at [435, 307] on button "Save" at bounding box center [438, 310] width 31 height 14
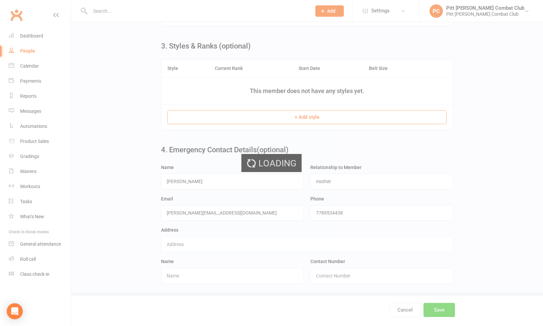
scroll to position [0, 0]
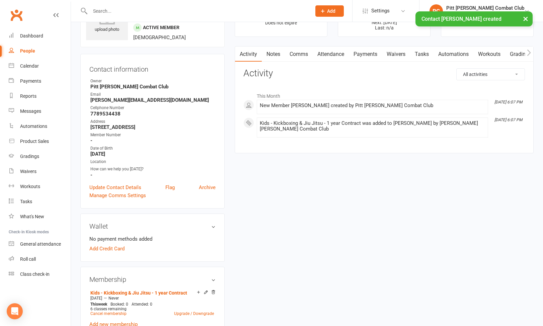
scroll to position [46, 0]
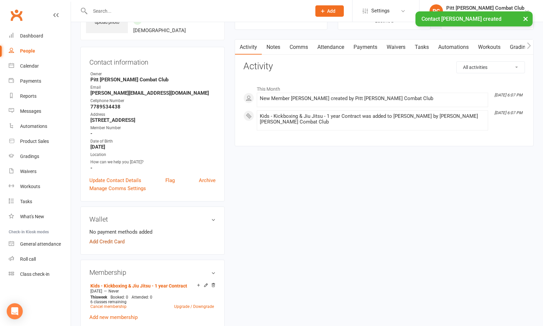
click at [112, 242] on link "Add Credit Card" at bounding box center [106, 242] width 35 height 8
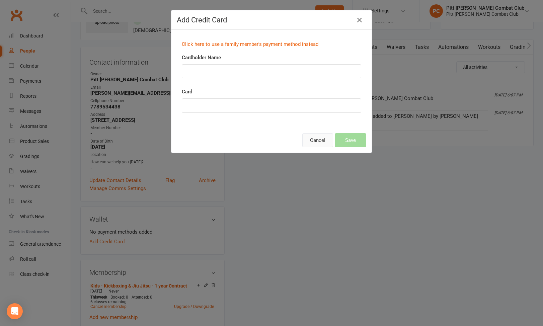
click at [328, 140] on button "Cancel" at bounding box center [317, 140] width 31 height 14
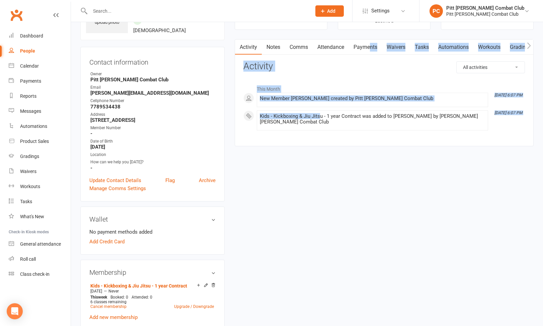
drag, startPoint x: 321, startPoint y: 117, endPoint x: 371, endPoint y: 45, distance: 88.2
click at [371, 45] on div "Activity Notes Comms Attendance Payments Waivers Tasks Automations Workouts Gra…" at bounding box center [383, 92] width 299 height 107
click at [368, 52] on link "Payments" at bounding box center [365, 46] width 33 height 15
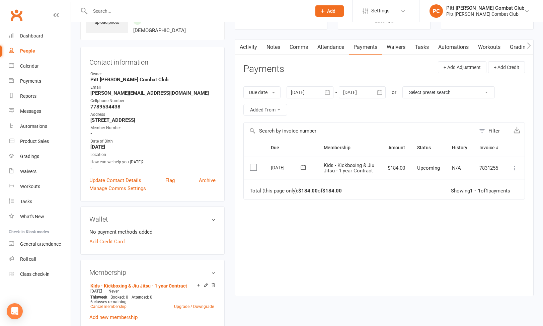
click at [338, 161] on td "Kids - Kickboxing & Jiu Jitsu - 1 year Contract" at bounding box center [349, 168] width 64 height 23
click at [338, 124] on input "text" at bounding box center [360, 131] width 232 height 16
click at [305, 170] on icon at bounding box center [303, 167] width 7 height 7
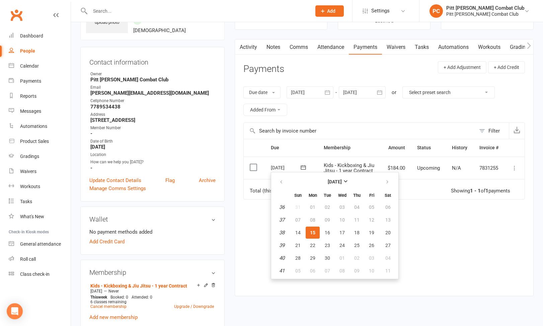
click at [419, 259] on div "Due Contact Membership Amount Status History Invoice # Select this [DATE] [DATE…" at bounding box center [383, 212] width 281 height 147
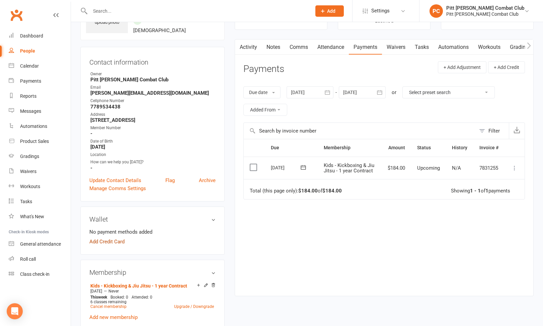
click at [119, 241] on link "Add Credit Card" at bounding box center [106, 242] width 35 height 8
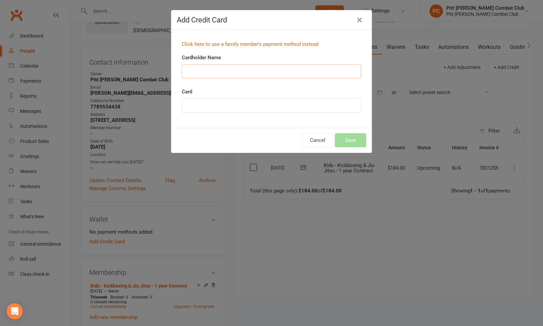
click at [207, 72] on input "Cardholder Name" at bounding box center [271, 71] width 179 height 14
type input "[PERSON_NAME]"
click at [352, 138] on button "Save" at bounding box center [350, 140] width 31 height 14
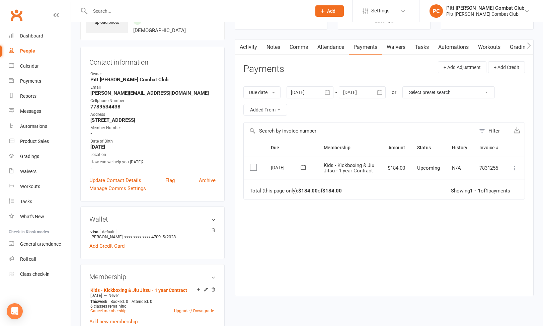
click at [279, 49] on link "Notes" at bounding box center [273, 46] width 23 height 15
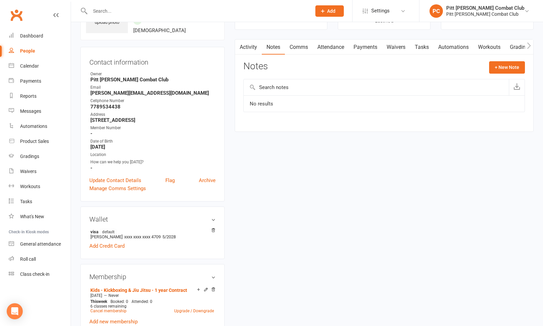
click at [314, 93] on input "text" at bounding box center [376, 87] width 265 height 16
type input "BJJ"
click at [494, 65] on button "+ New Note" at bounding box center [507, 67] width 36 height 12
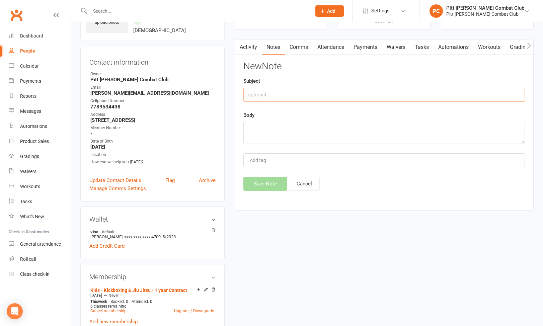
click at [305, 98] on input "text" at bounding box center [383, 95] width 281 height 14
type input "BJJ GI"
click at [276, 140] on textarea at bounding box center [383, 133] width 281 height 22
type textarea "WE OWE 1 BJJ GI WHEN HE GROWS OUT OF OLD ONE."
click at [256, 184] on button "Save Note" at bounding box center [265, 184] width 44 height 14
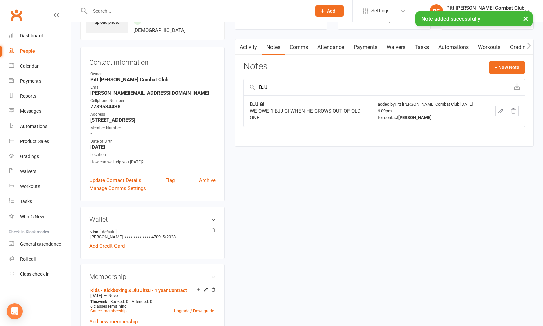
click at [253, 48] on link "Activity" at bounding box center [248, 46] width 27 height 15
